Goal: Transaction & Acquisition: Purchase product/service

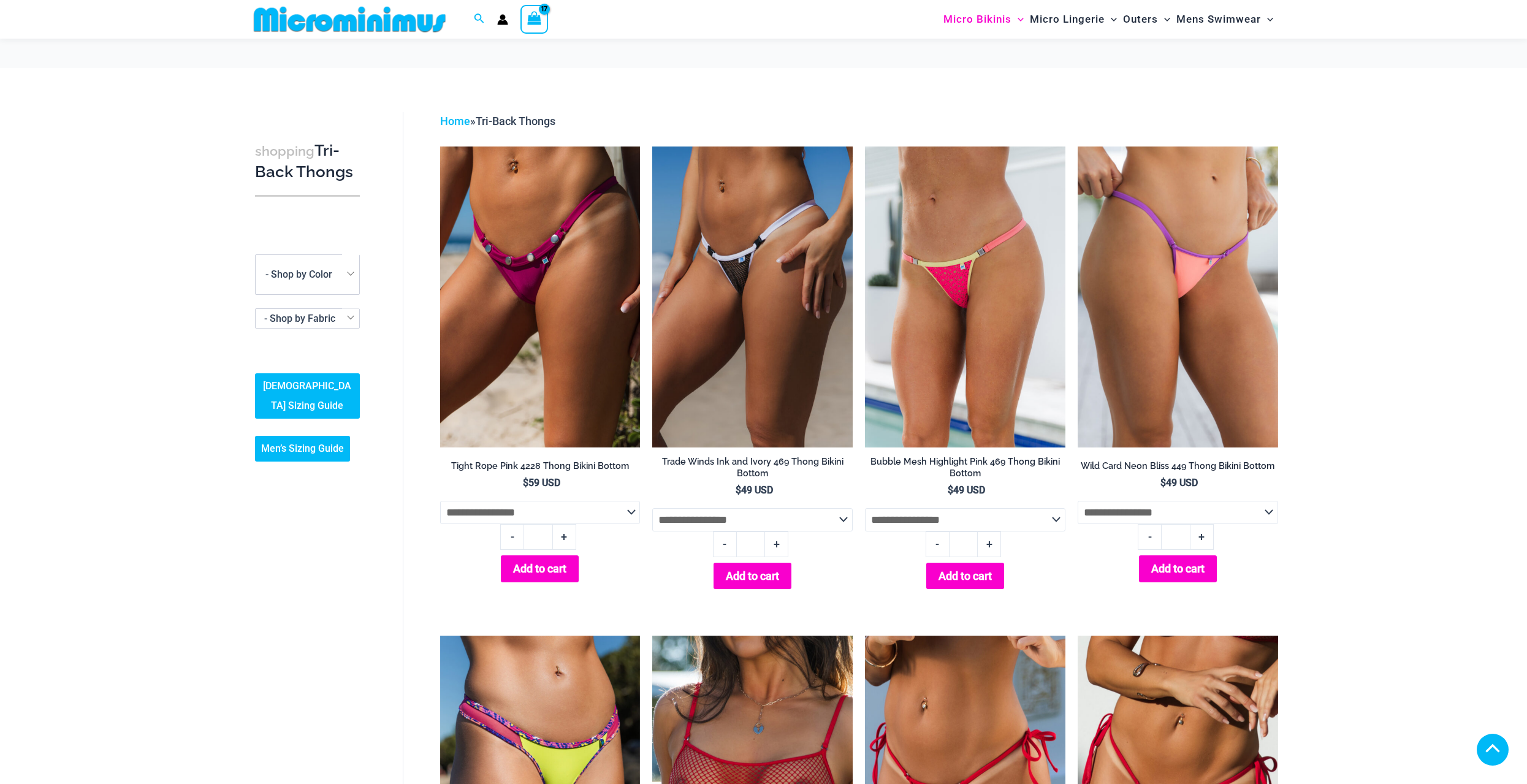
select select "*****"
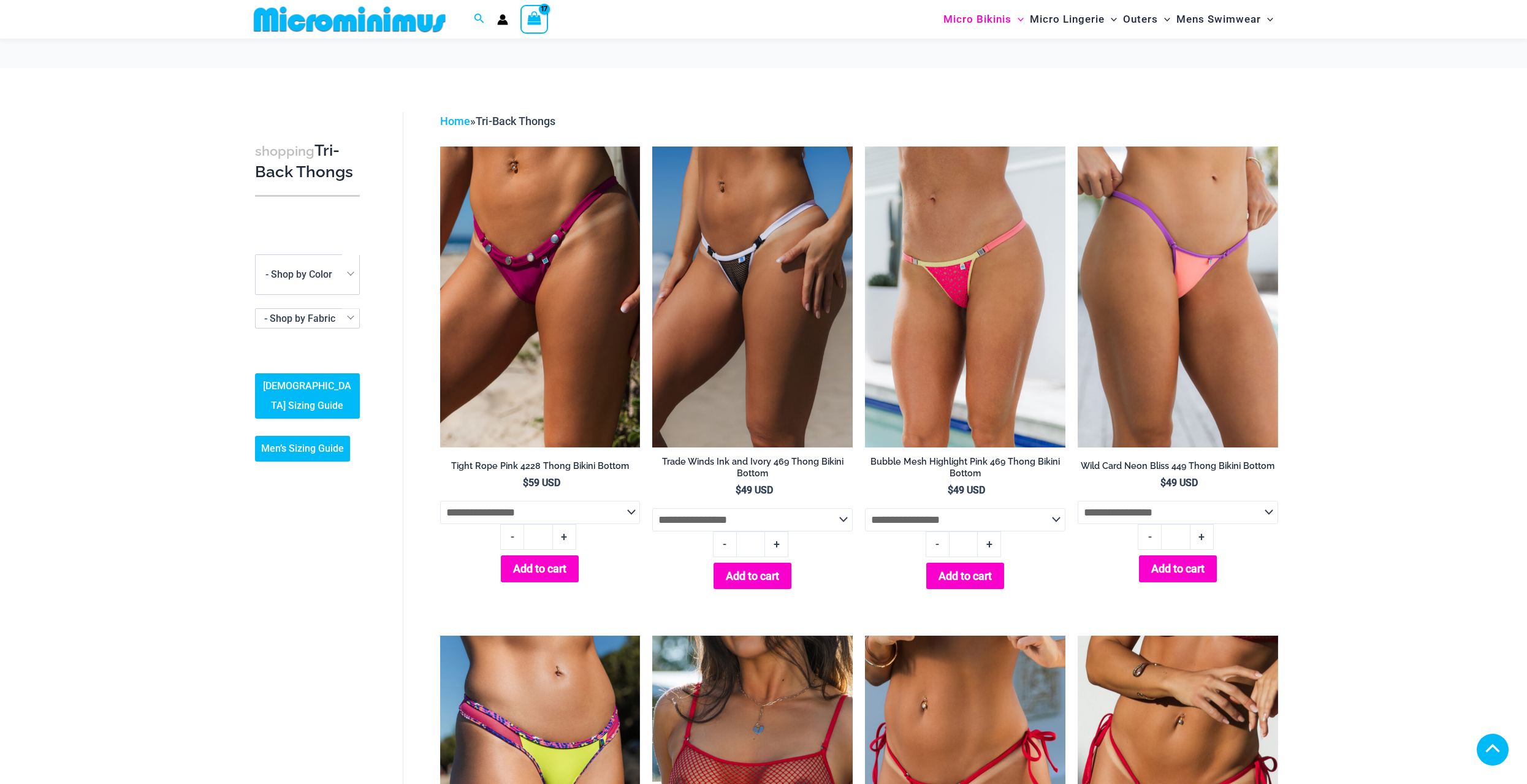
select select "*****"
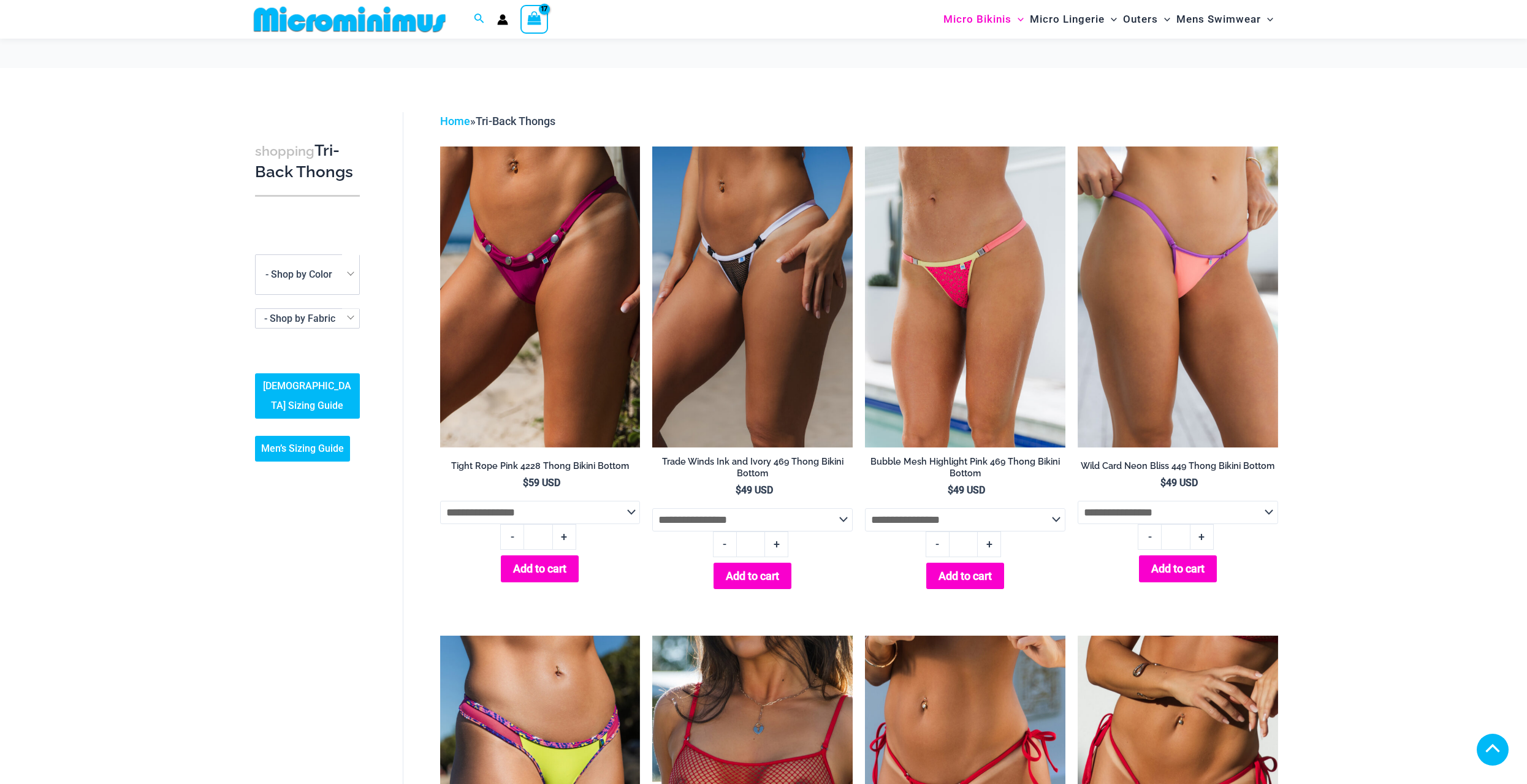
select select "*****"
